Goal: Find contact information: Obtain details needed to contact an individual or organization

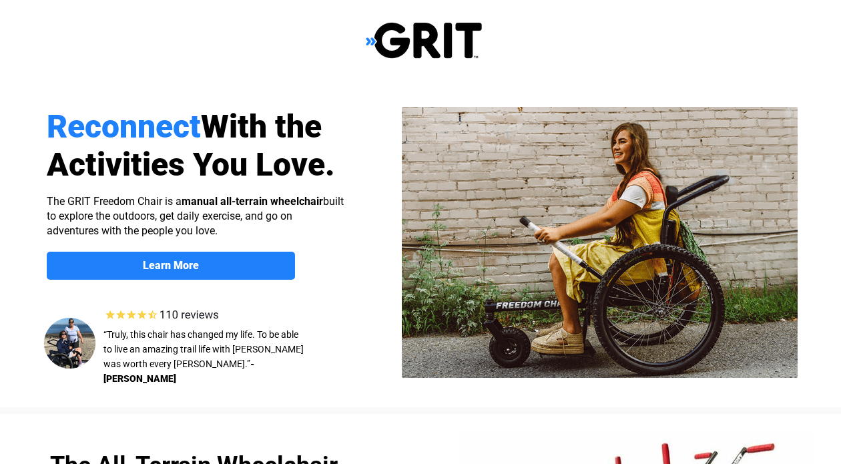
select select "US"
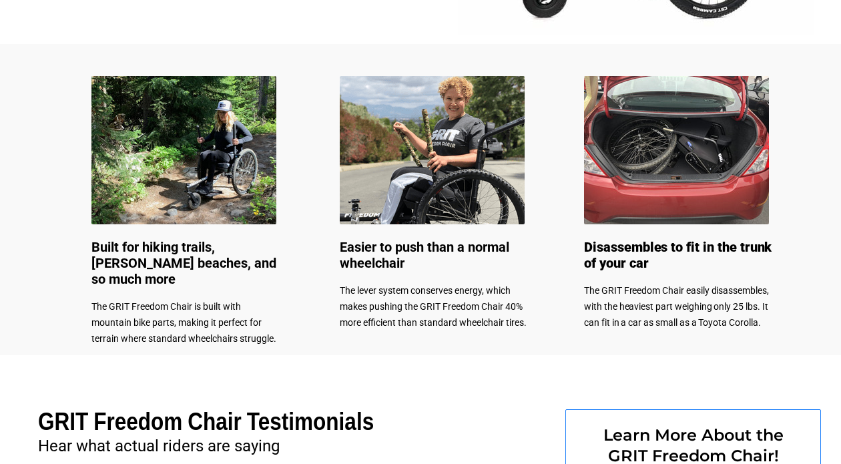
scroll to position [622, 0]
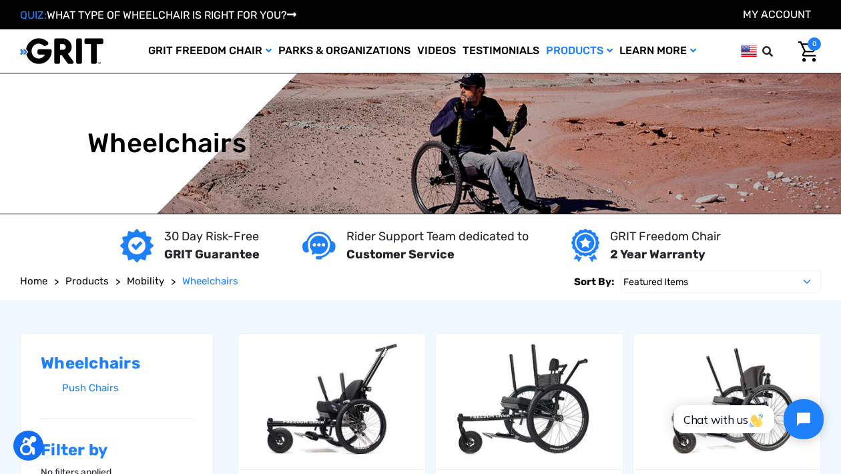
click at [809, 47] on span "0" at bounding box center [813, 43] width 13 height 13
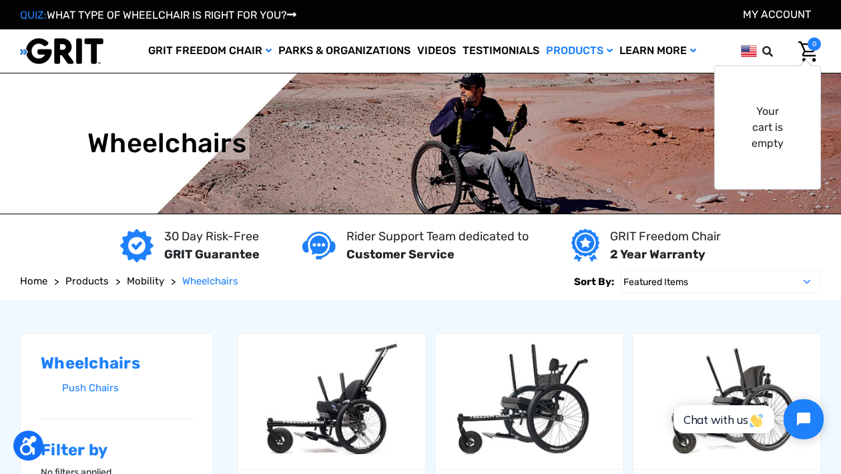
click at [830, 270] on div "Home Products Mobility Wheelchairs Sort By: Featured Items Newest Items Best Se…" at bounding box center [420, 282] width 841 height 36
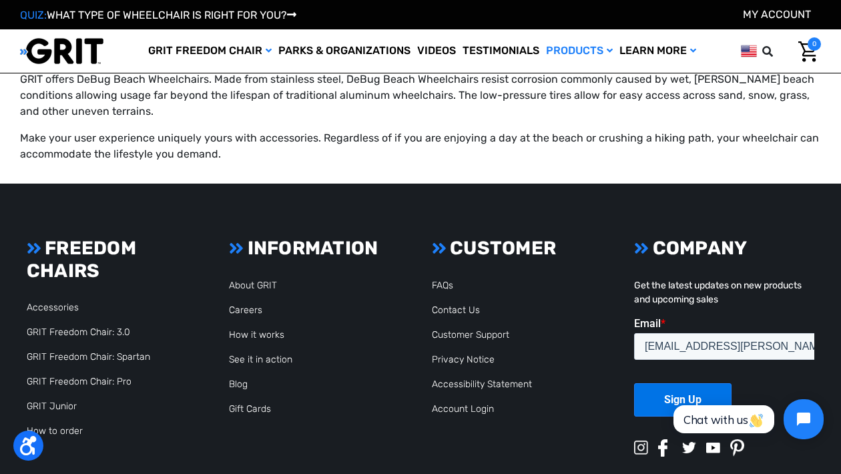
scroll to position [2068, 0]
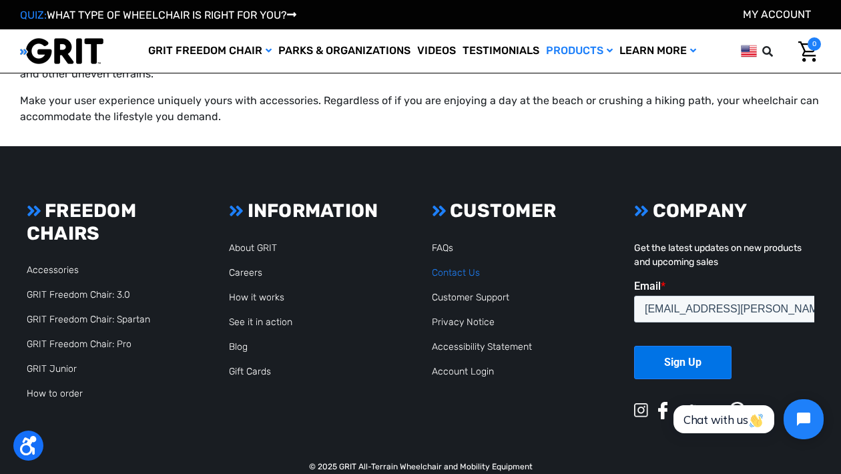
click at [456, 267] on link "Contact Us" at bounding box center [456, 272] width 48 height 11
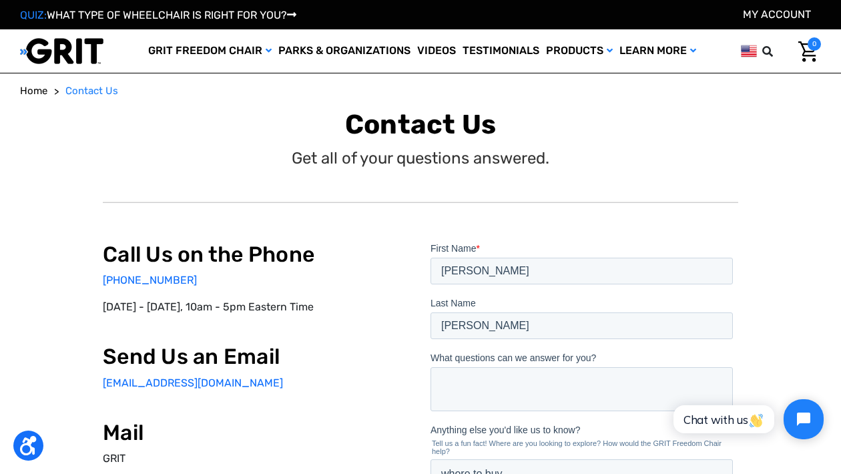
click at [829, 207] on div "Home Contact Us Contact Us Get all of your questions answered. Call Us on the P…" at bounding box center [420, 422] width 841 height 679
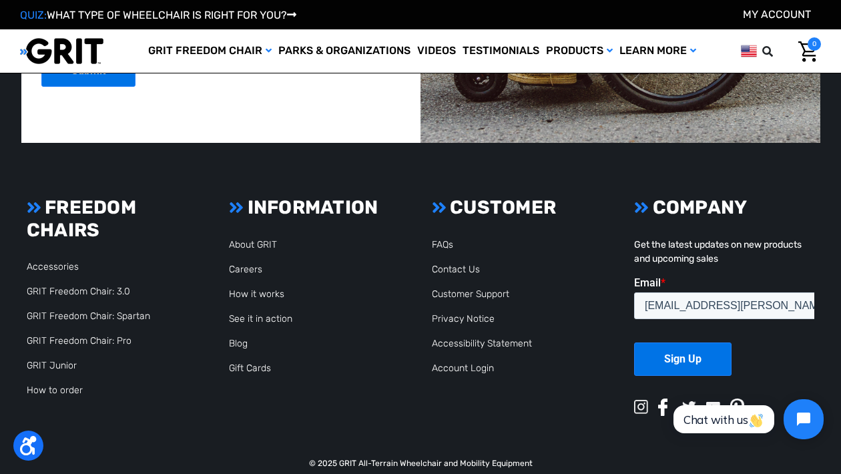
scroll to position [2995, 0]
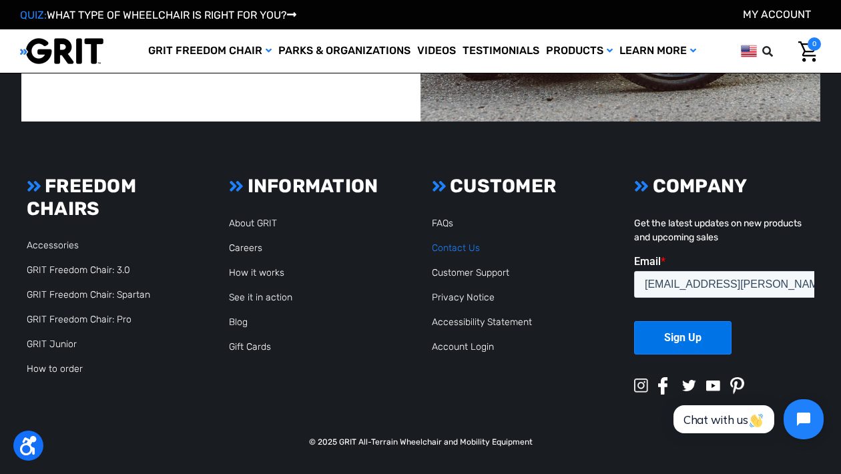
click at [460, 248] on link "Contact Us" at bounding box center [456, 247] width 48 height 11
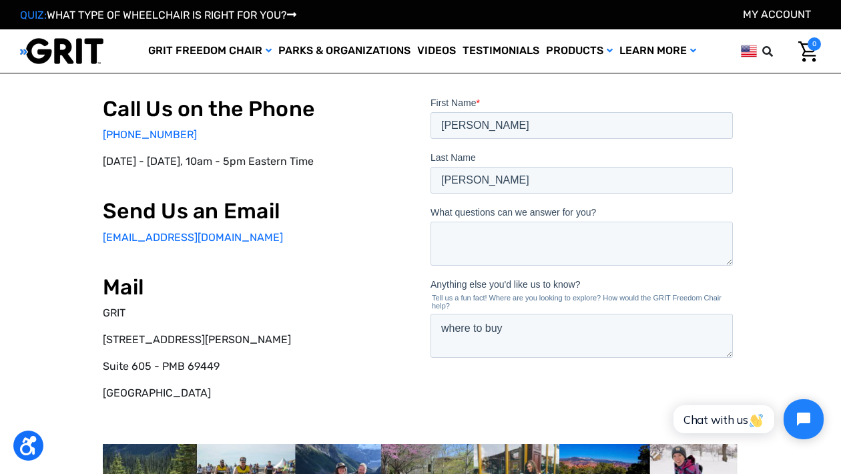
scroll to position [67, 0]
